Goal: Information Seeking & Learning: Understand process/instructions

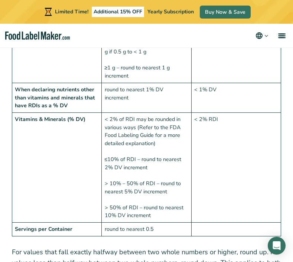
scroll to position [1027, 0]
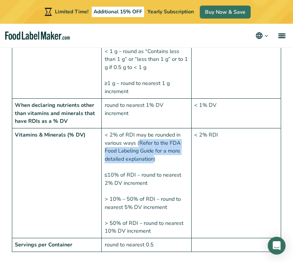
drag, startPoint x: 138, startPoint y: 140, endPoint x: 152, endPoint y: 156, distance: 21.4
click at [152, 156] on td "< 2% of RDI may be rounded in various ways (Refer to the FDA Food Labeling Guid…" at bounding box center [147, 183] width 90 height 110
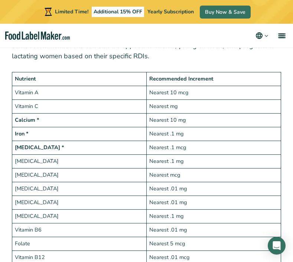
scroll to position [1420, 0]
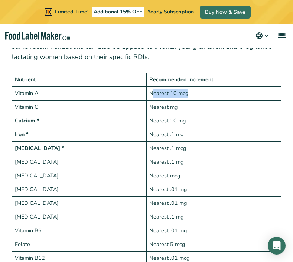
drag, startPoint x: 192, startPoint y: 92, endPoint x: 153, endPoint y: 91, distance: 38.7
click at [153, 91] on td "Nearest 10 mcg" at bounding box center [214, 94] width 135 height 14
click at [172, 142] on td "Nearest .1 mcg" at bounding box center [214, 149] width 135 height 14
drag, startPoint x: 185, startPoint y: 161, endPoint x: 159, endPoint y: 160, distance: 25.7
click at [159, 161] on td "Nearest .1 mg" at bounding box center [214, 163] width 135 height 14
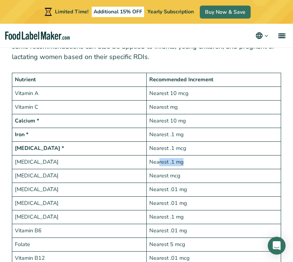
click at [159, 160] on td "Nearest .1 mg" at bounding box center [214, 163] width 135 height 14
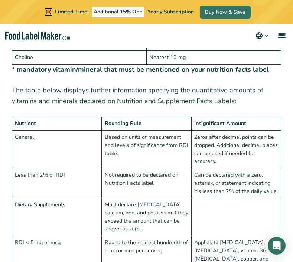
scroll to position [1839, 0]
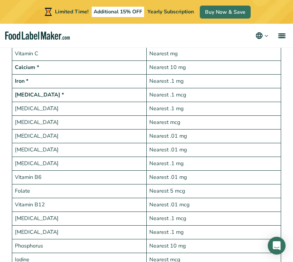
scroll to position [1485, 0]
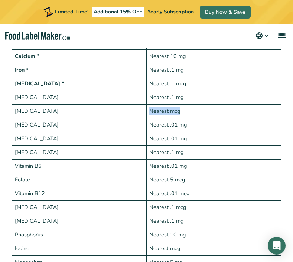
drag, startPoint x: 181, startPoint y: 108, endPoint x: 149, endPoint y: 107, distance: 32.4
click at [149, 107] on td "Nearest mcg" at bounding box center [214, 112] width 135 height 14
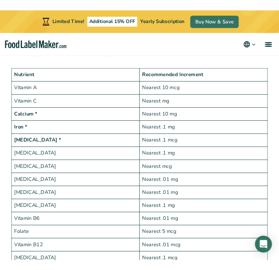
scroll to position [1401, 0]
